Goal: Information Seeking & Learning: Check status

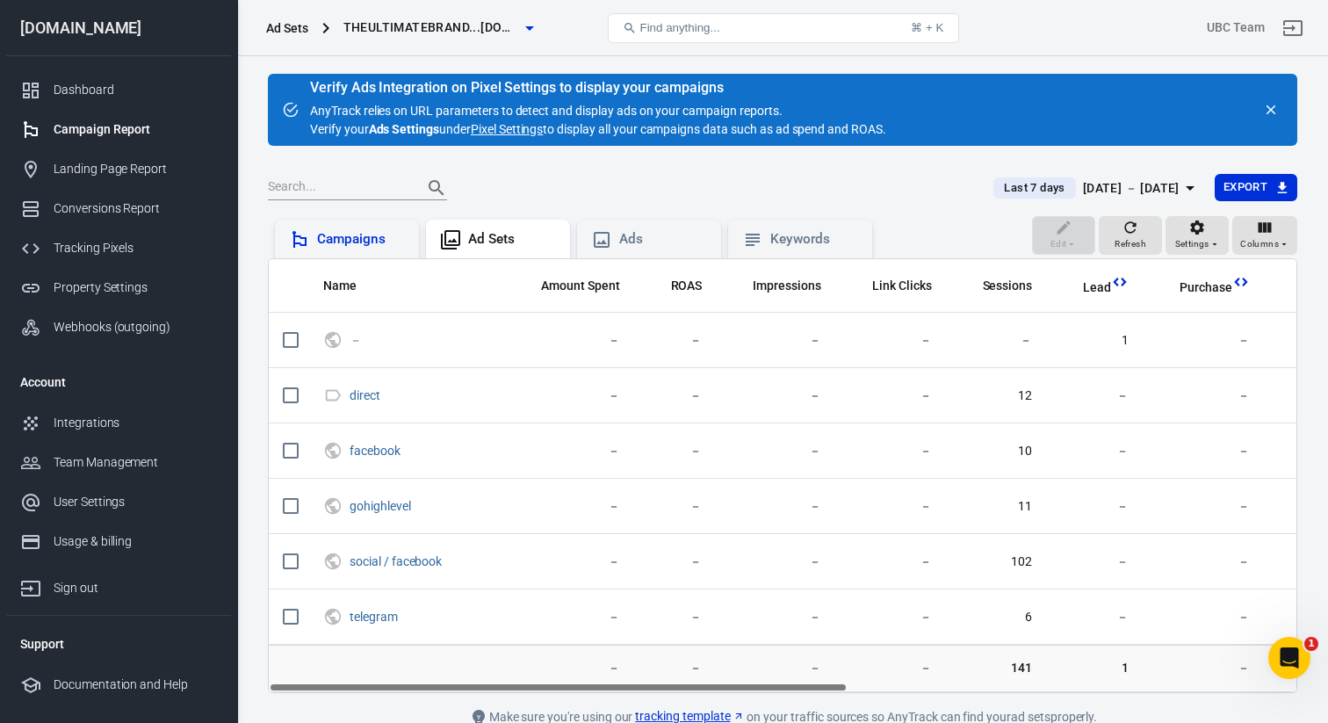
click at [336, 241] on div "Campaigns" at bounding box center [361, 239] width 88 height 18
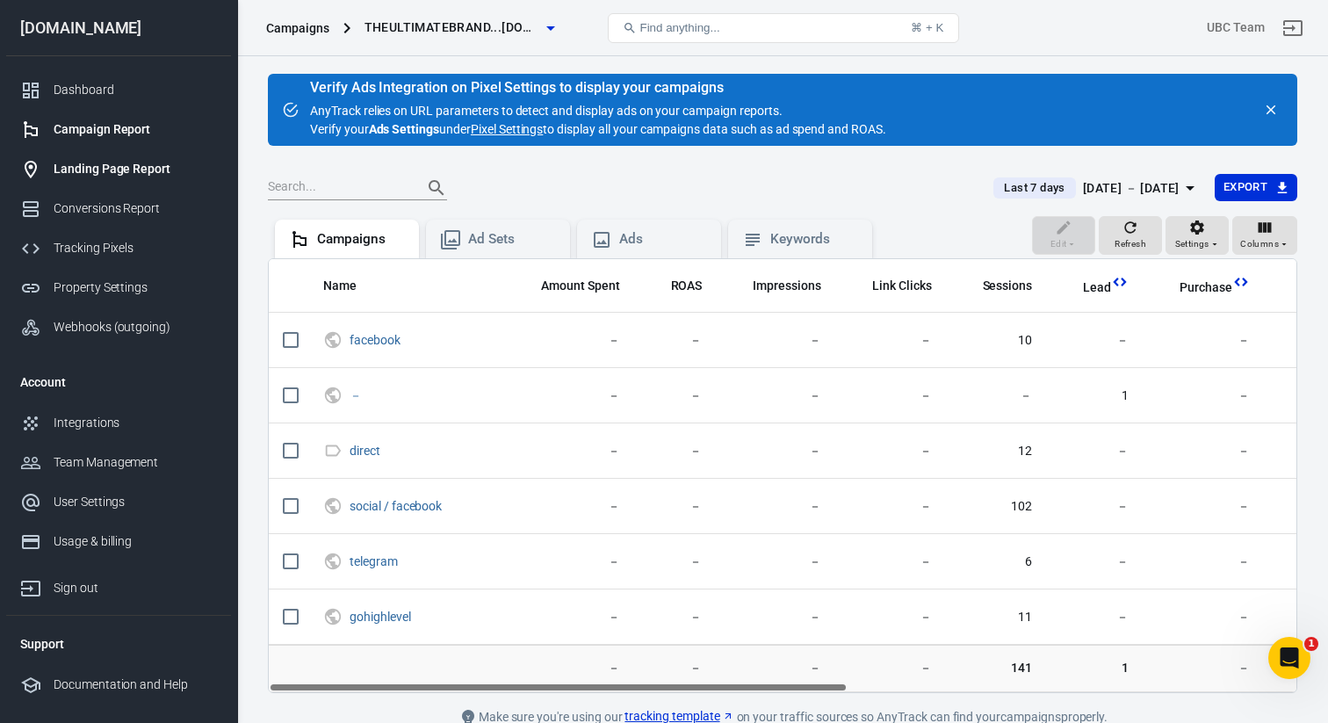
click at [114, 178] on link "Landing Page Report" at bounding box center [118, 169] width 225 height 40
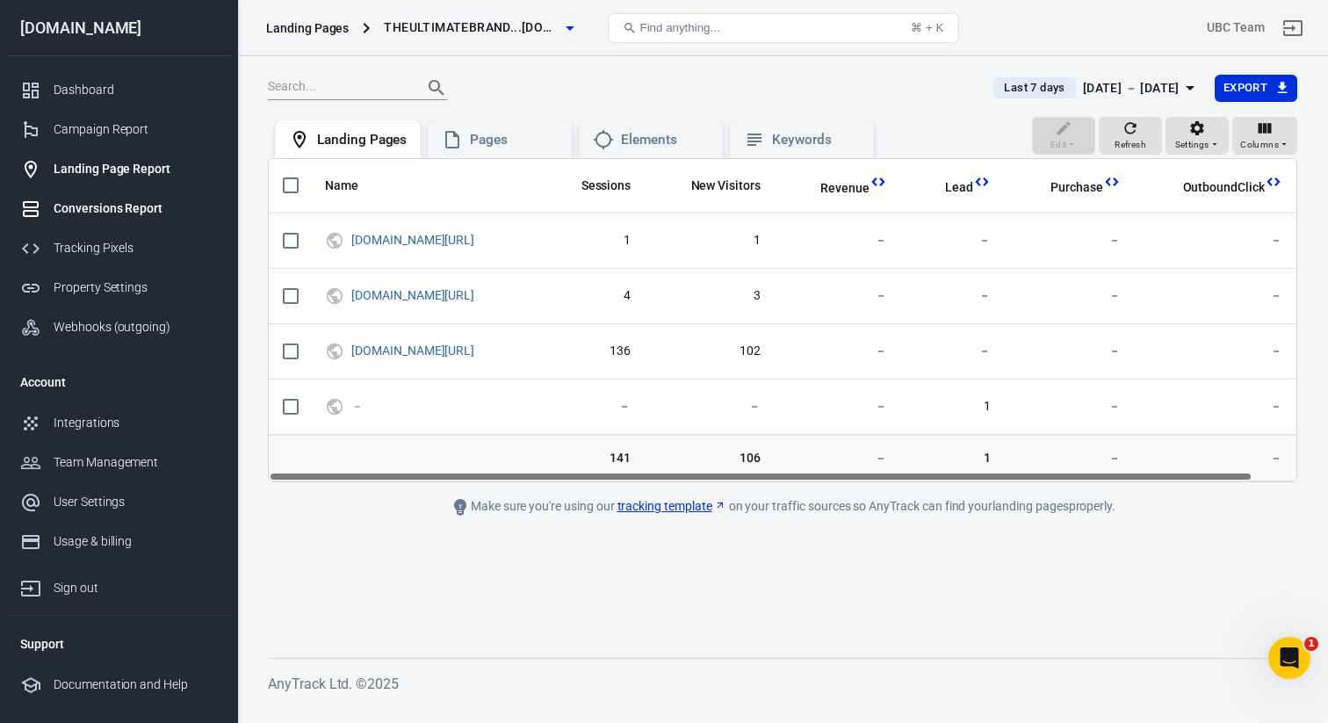
click at [105, 208] on div "Conversions Report" at bounding box center [135, 208] width 163 height 18
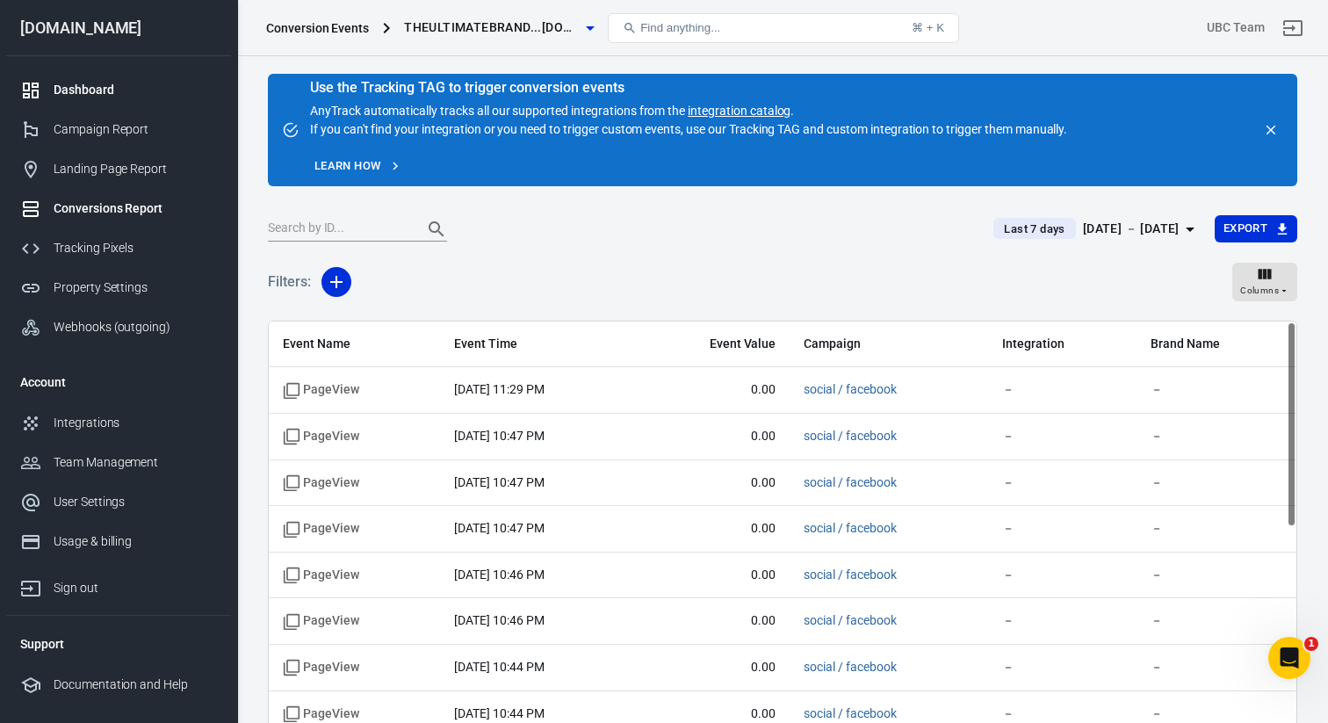
click at [92, 93] on div "Dashboard" at bounding box center [135, 90] width 163 height 18
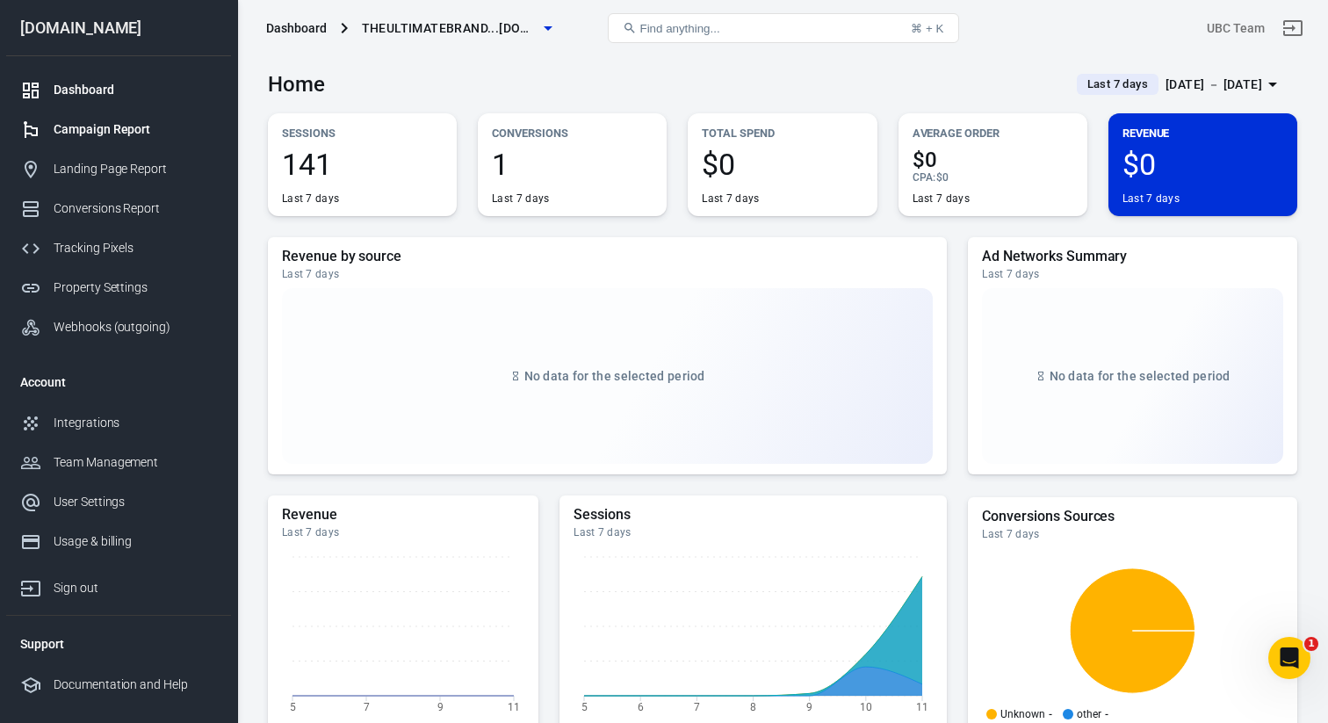
click at [97, 129] on div "Campaign Report" at bounding box center [135, 129] width 163 height 18
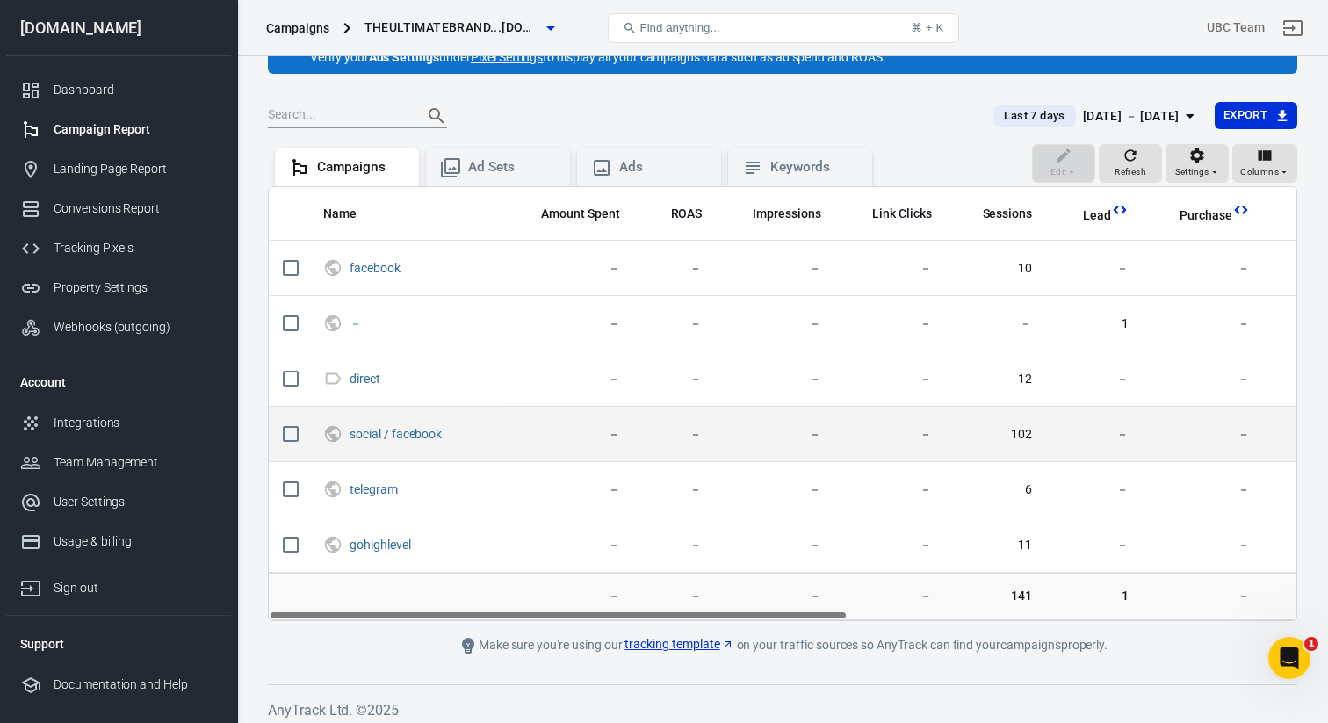
scroll to position [80, 0]
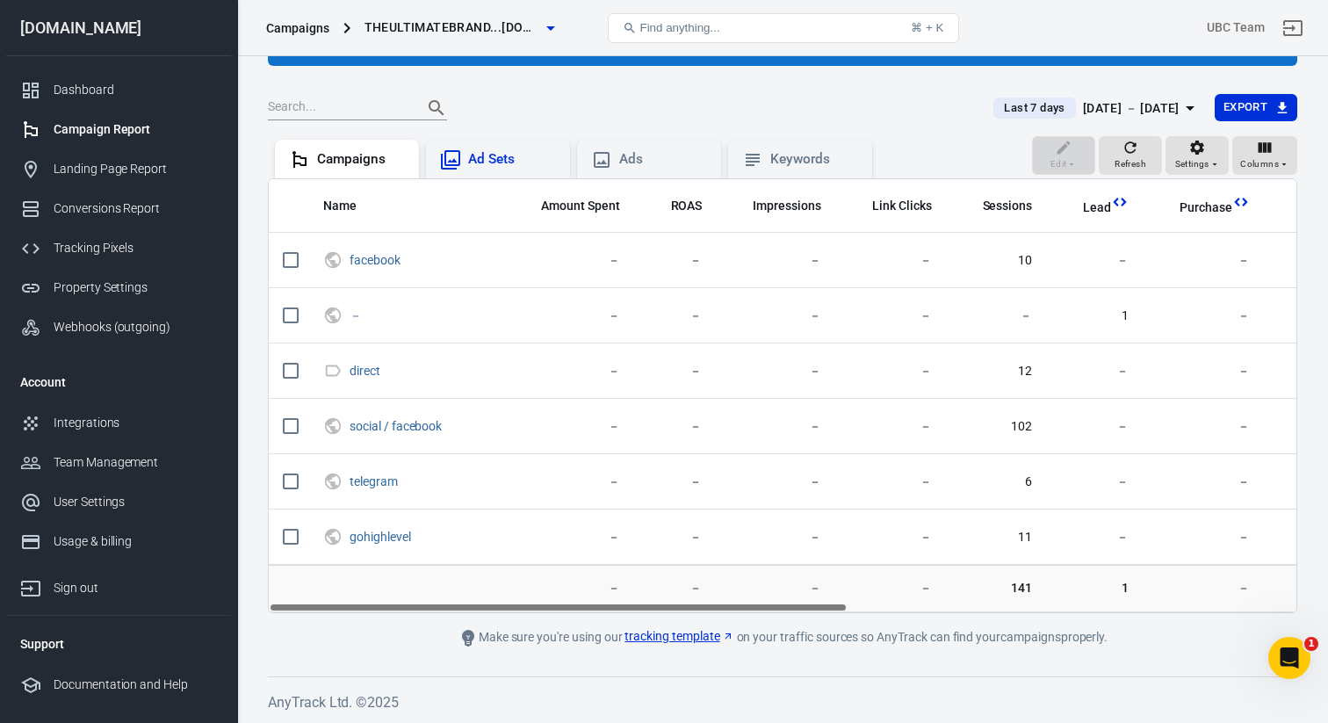
click at [480, 169] on div "Ad Sets" at bounding box center [498, 159] width 116 height 21
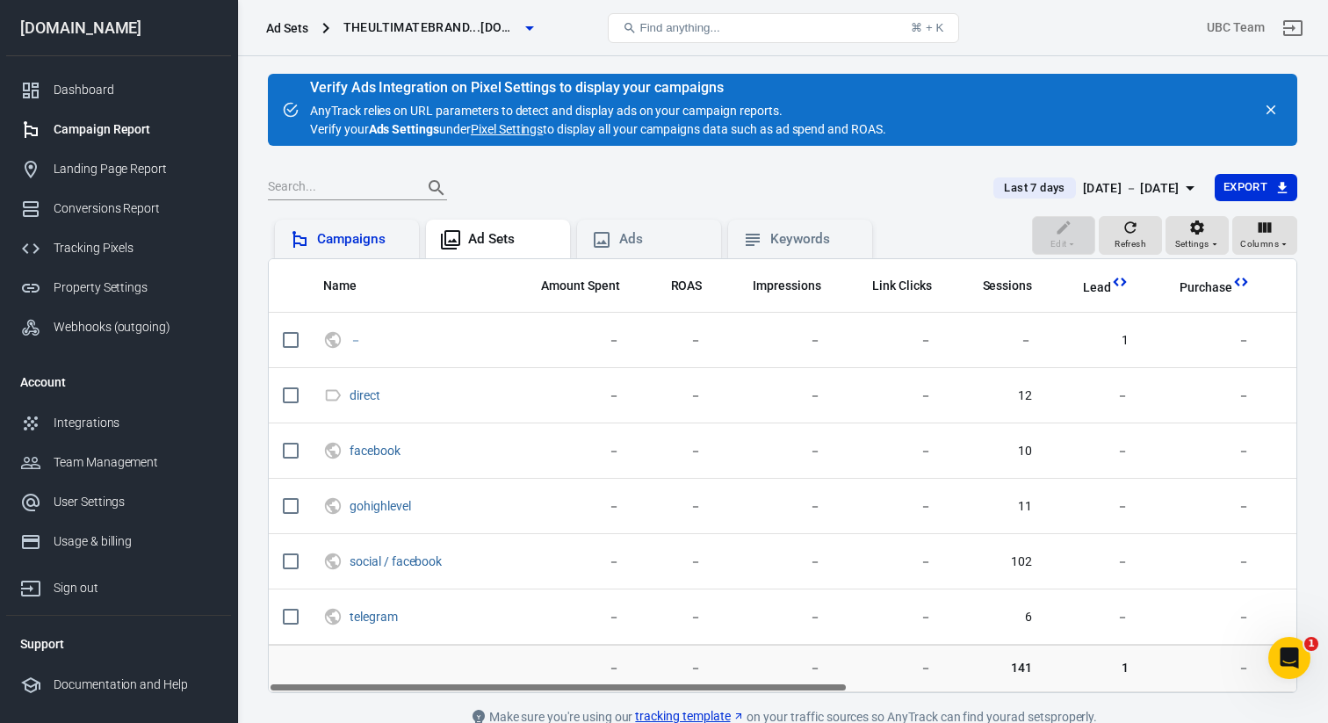
click at [359, 240] on div "Campaigns" at bounding box center [361, 239] width 88 height 18
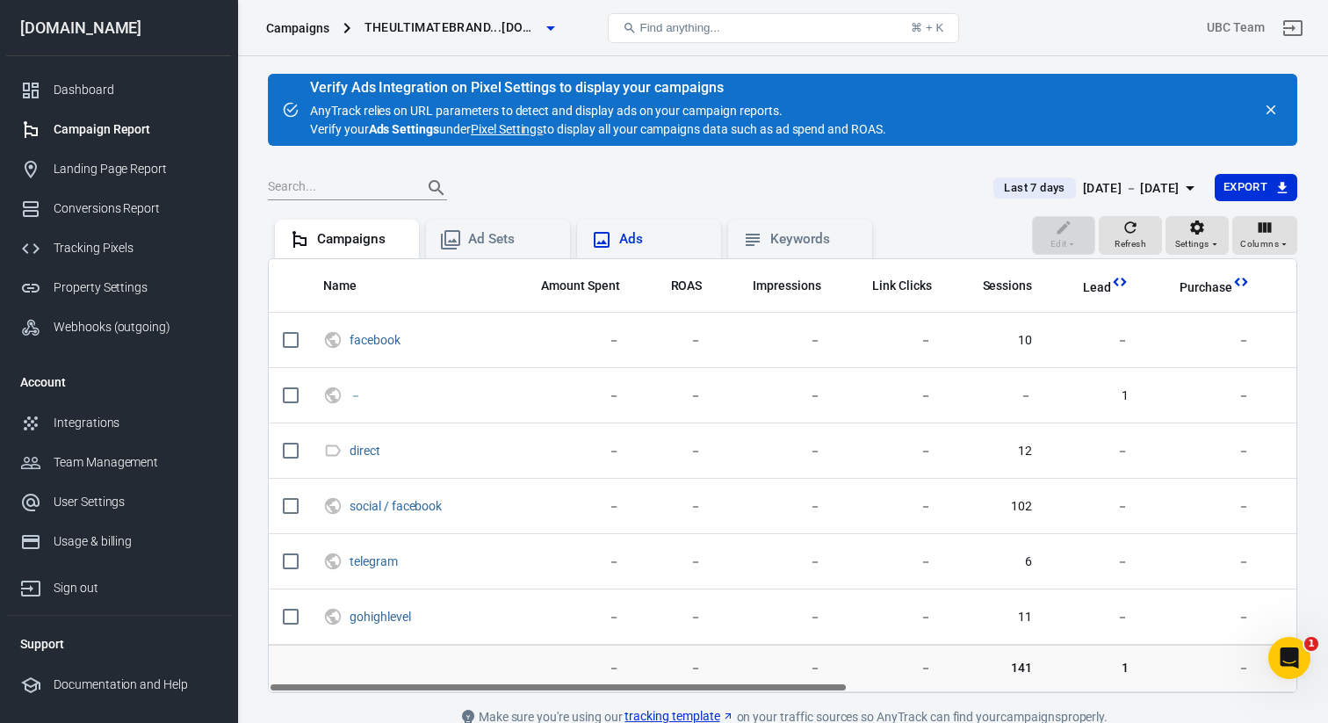
click at [610, 238] on icon at bounding box center [601, 239] width 21 height 21
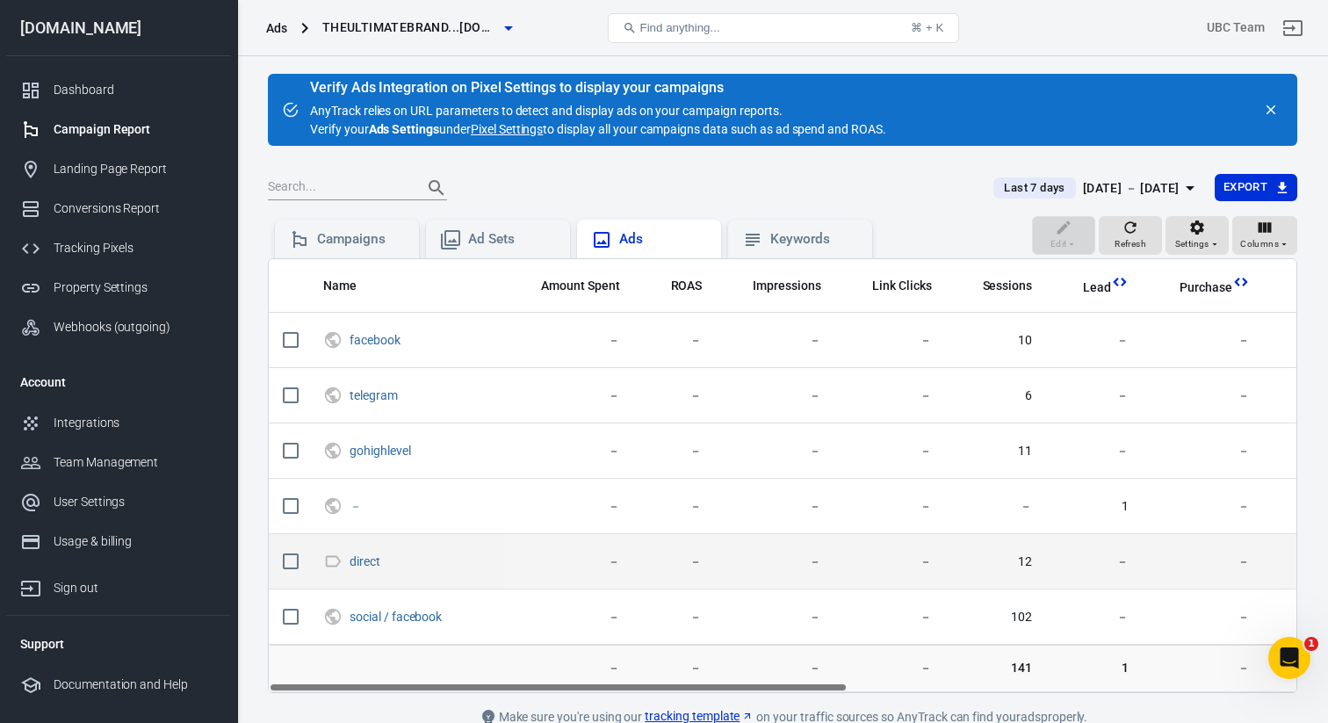
scroll to position [80, 0]
